Goal: Task Accomplishment & Management: Manage account settings

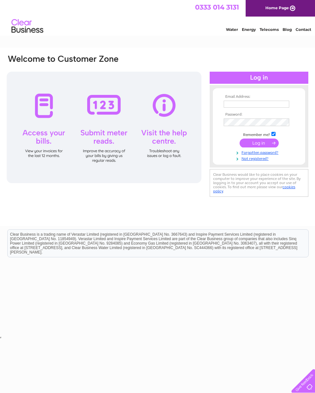
click at [237, 107] on input "text" at bounding box center [257, 104] width 66 height 7
type input "Murdochoptical@gmail.com"
click at [256, 146] on input "submit" at bounding box center [259, 143] width 39 height 9
click at [258, 147] on input "submit" at bounding box center [259, 143] width 39 height 9
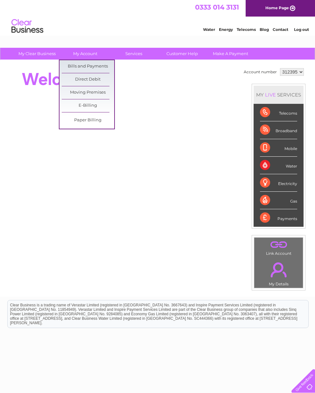
click at [98, 68] on link "Bills and Payments" at bounding box center [88, 66] width 53 height 13
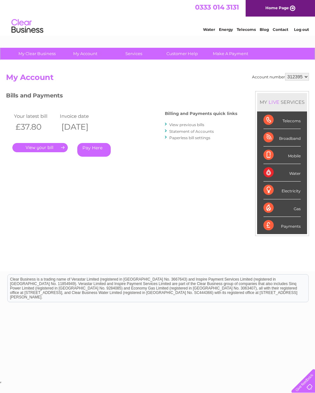
click at [301, 76] on select "312395 447301" at bounding box center [297, 77] width 24 height 8
select select "447301"
click at [54, 143] on link "." at bounding box center [39, 147] width 55 height 9
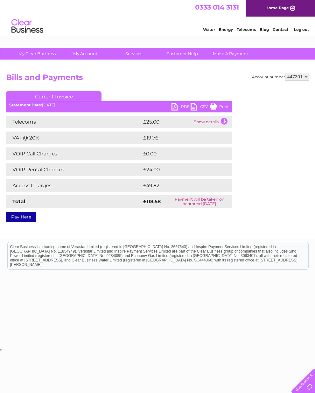
click at [216, 110] on link "Print" at bounding box center [219, 107] width 19 height 9
